Goal: Transaction & Acquisition: Purchase product/service

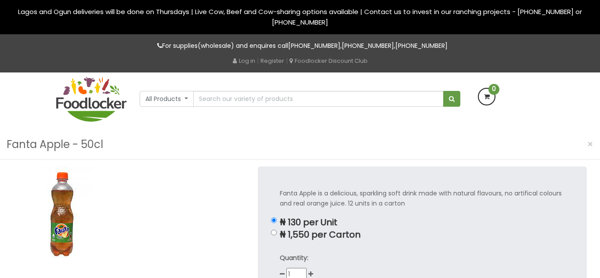
click at [54, 223] on img at bounding box center [62, 216] width 99 height 99
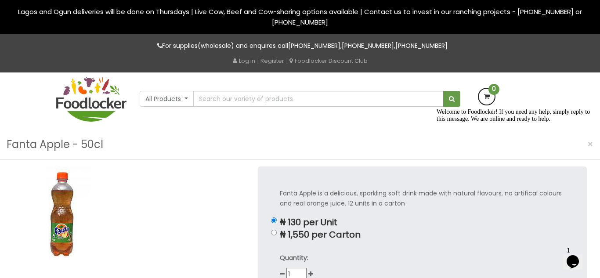
click at [51, 201] on img at bounding box center [62, 216] width 99 height 99
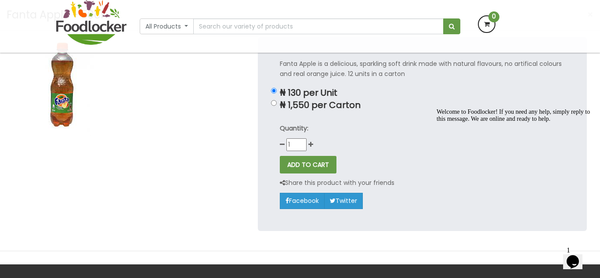
scroll to position [72, 0]
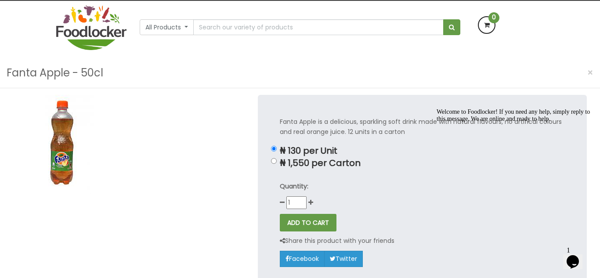
click at [69, 128] on img at bounding box center [62, 144] width 99 height 99
click at [72, 121] on img at bounding box center [62, 144] width 99 height 99
click at [68, 123] on img at bounding box center [62, 144] width 99 height 99
click at [287, 138] on div "Fanta Apple is a delicious, sparkling soft drink made with natural flavours, no…" at bounding box center [422, 192] width 329 height 194
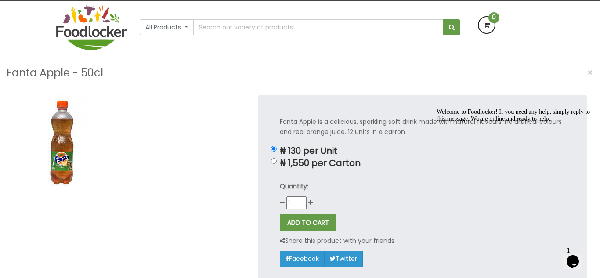
click at [287, 138] on div "Fanta Apple is a delicious, sparkling soft drink made with natural flavours, no…" at bounding box center [422, 192] width 329 height 194
click at [286, 136] on p "Fanta Apple is a delicious, sparkling soft drink made with natural flavours, no…" at bounding box center [422, 127] width 285 height 20
click at [68, 124] on img at bounding box center [62, 144] width 99 height 99
click at [589, 69] on span "×" at bounding box center [590, 72] width 6 height 13
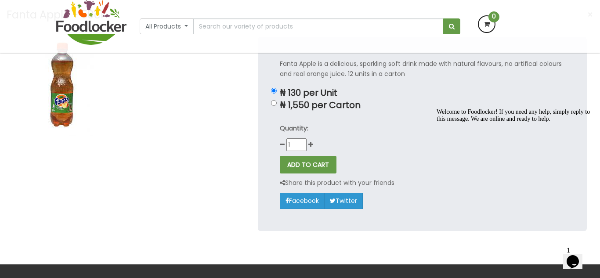
scroll to position [74, 0]
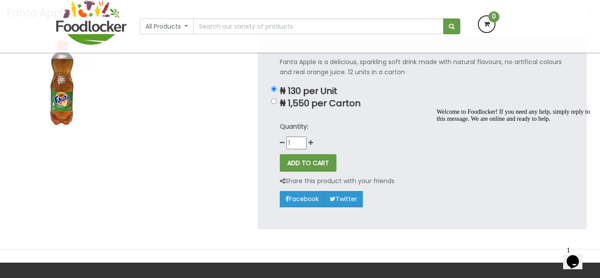
click at [600, 86] on html "Lagos and Ogun deliveries will be done on Thursdays | Live Cow, Beef and Cow-sh…" at bounding box center [300, 218] width 600 height 584
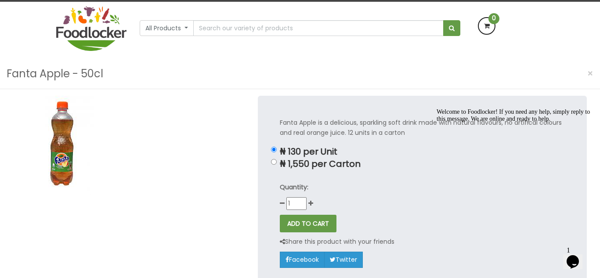
scroll to position [69, 0]
